Goal: Transaction & Acquisition: Purchase product/service

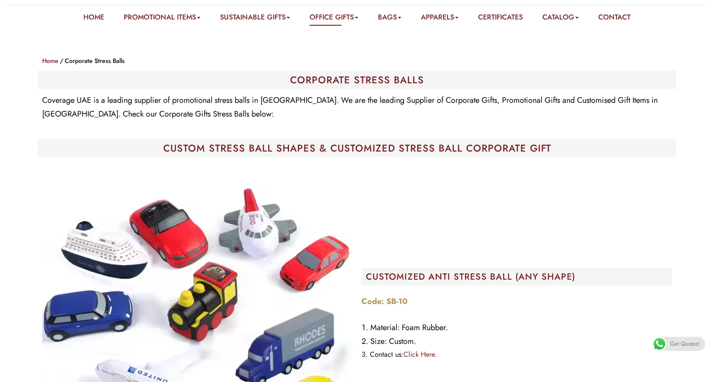
scroll to position [130, 0]
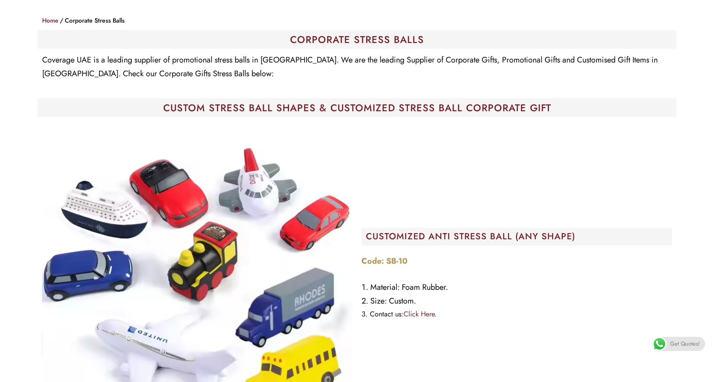
click at [248, 177] on img at bounding box center [197, 277] width 310 height 310
click at [129, 345] on img at bounding box center [197, 277] width 310 height 310
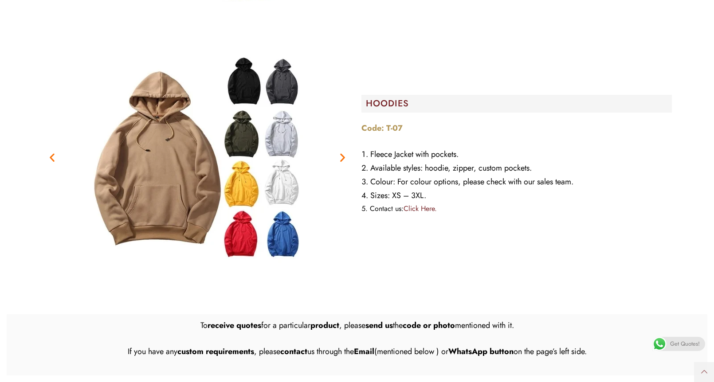
scroll to position [1370, 0]
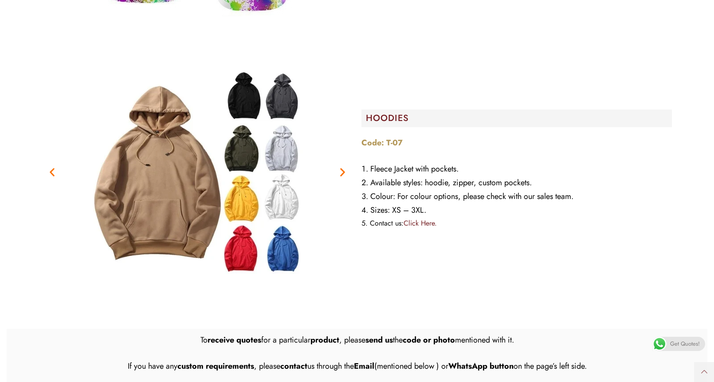
click at [345, 166] on icon "Next slide" at bounding box center [342, 171] width 11 height 11
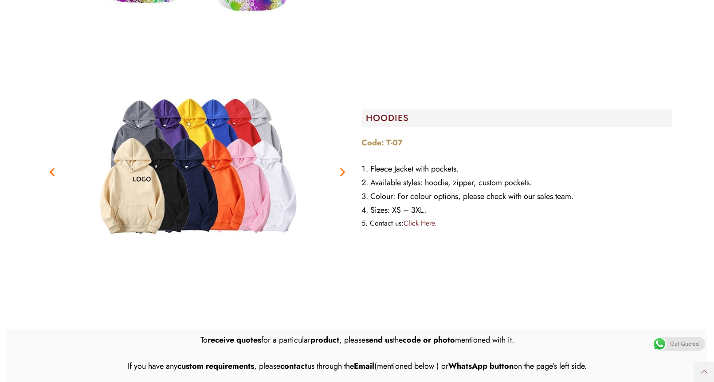
click at [343, 166] on icon "Next slide" at bounding box center [342, 171] width 11 height 11
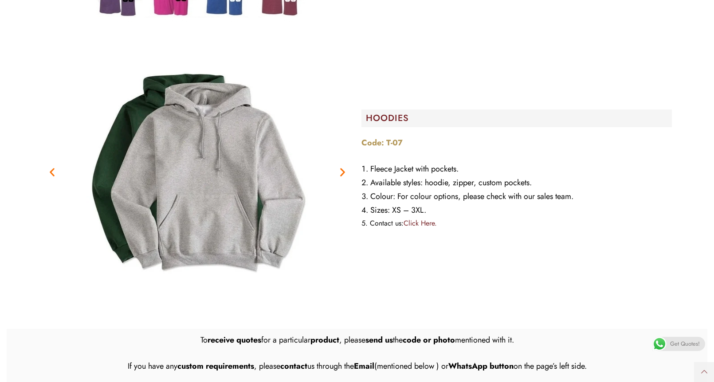
click at [343, 166] on icon "Next slide" at bounding box center [342, 171] width 11 height 11
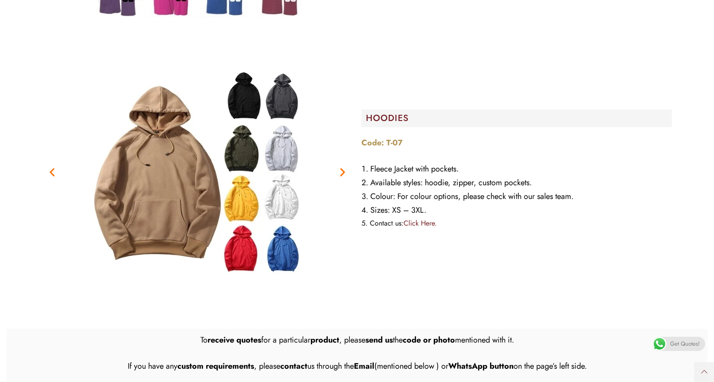
click at [343, 166] on icon "Next slide" at bounding box center [342, 171] width 11 height 11
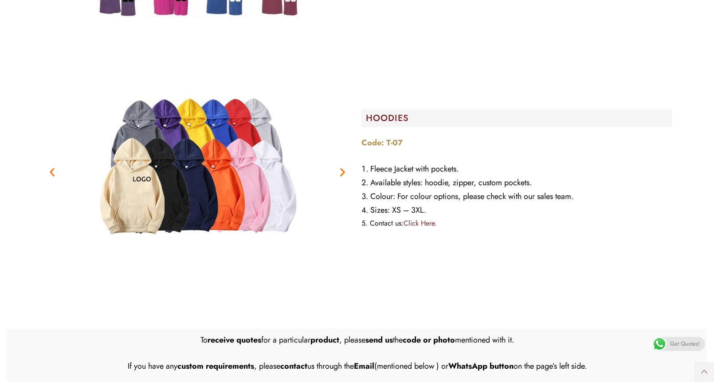
click at [443, 233] on div "HOODIES Code: T-07 Fleece Jacket with pockets. Available styles: hoodie, zipper…" at bounding box center [516, 172] width 319 height 231
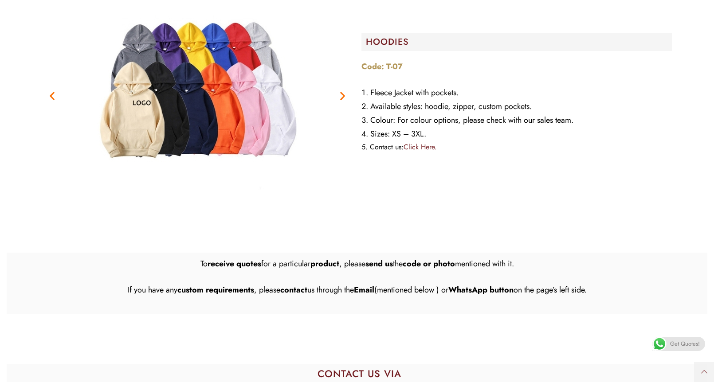
scroll to position [1394, 0]
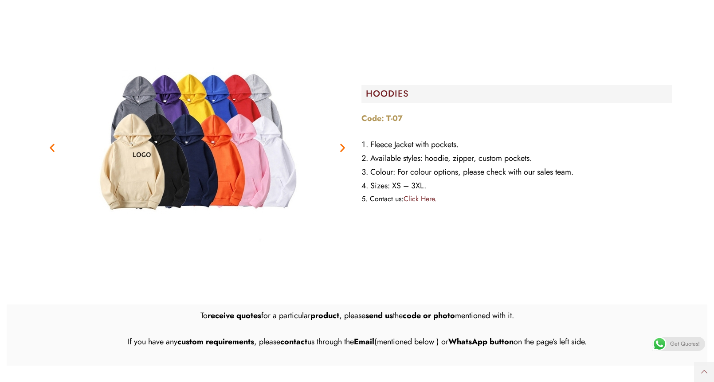
click at [249, 174] on img "1 / 3" at bounding box center [197, 148] width 222 height 222
click at [343, 123] on figure "1 / 3" at bounding box center [197, 148] width 310 height 222
click at [345, 142] on icon "Next slide" at bounding box center [342, 147] width 11 height 11
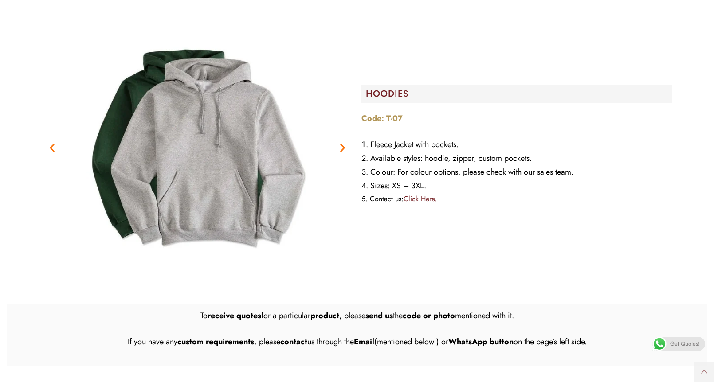
click at [345, 142] on icon "Next slide" at bounding box center [342, 147] width 11 height 11
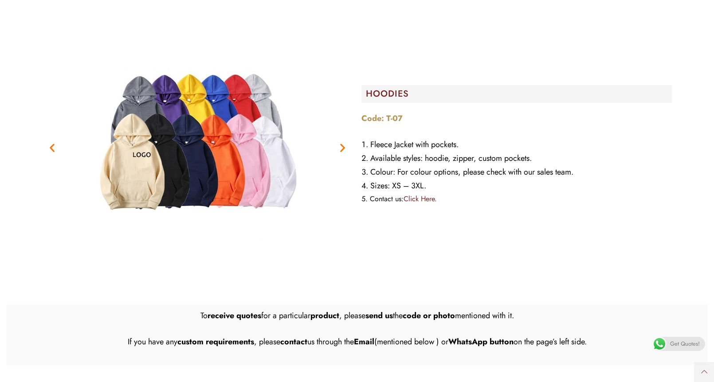
click at [430, 216] on div "HOODIES Code: T-07 Fleece Jacket with pockets. Available styles: hoodie, zipper…" at bounding box center [516, 147] width 319 height 231
click at [427, 214] on div "HOODIES Code: T-07 Fleece Jacket with pockets. Available styles: hoodie, zipper…" at bounding box center [516, 147] width 319 height 231
click at [351, 131] on figure "1 / 3" at bounding box center [197, 148] width 310 height 222
click at [346, 142] on icon "Next slide" at bounding box center [342, 147] width 11 height 11
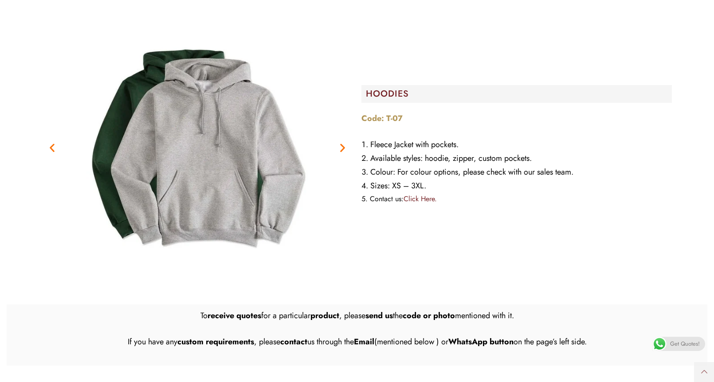
click at [244, 132] on img "2 / 3" at bounding box center [197, 148] width 222 height 222
click at [341, 142] on icon "Next slide" at bounding box center [342, 147] width 11 height 11
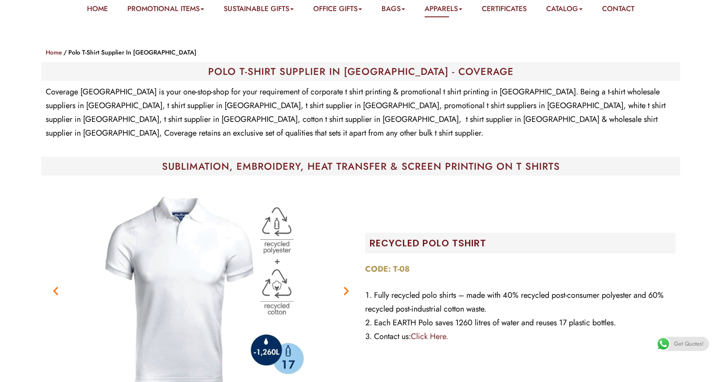
scroll to position [0, 0]
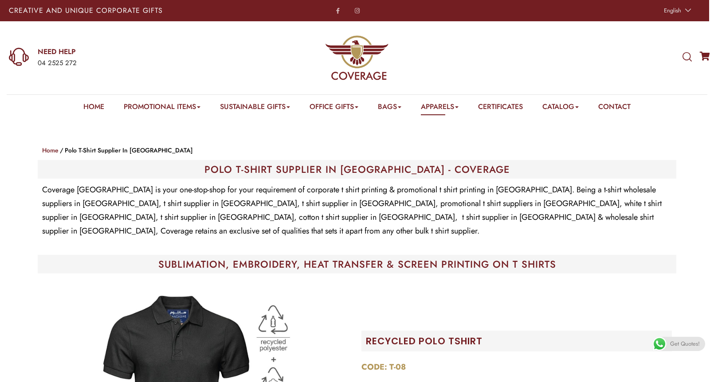
click at [682, 56] on div "WHAT ARE YOU LOOKING FOR? Select a category Apparels Caps Scarfs T-Shirts Towel…" at bounding box center [595, 57] width 238 height 73
click at [685, 56] on icon at bounding box center [686, 57] width 9 height 10
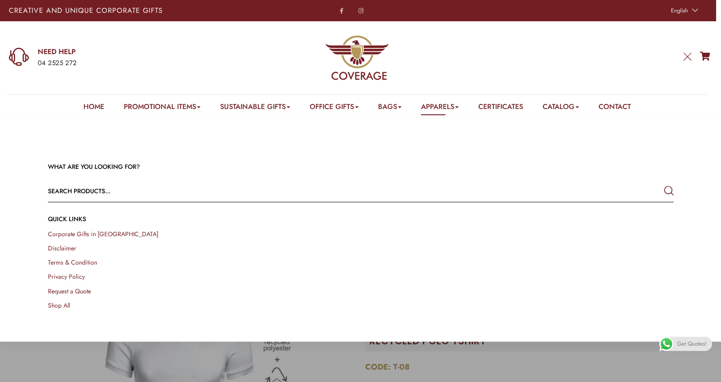
click at [90, 189] on input "text" at bounding box center [298, 190] width 500 height 21
type input "highlighter"
click at [668, 190] on button "submit" at bounding box center [668, 191] width 9 height 16
